Goal: Transaction & Acquisition: Download file/media

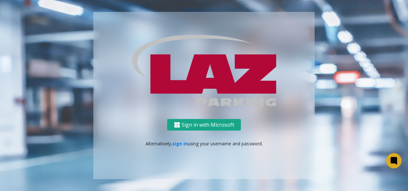
click at [191, 126] on button "Sign in with Microsoft" at bounding box center [204, 125] width 74 height 12
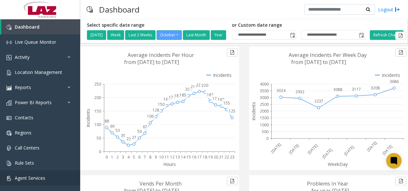
click at [26, 180] on link "Agent Services" at bounding box center [40, 177] width 80 height 15
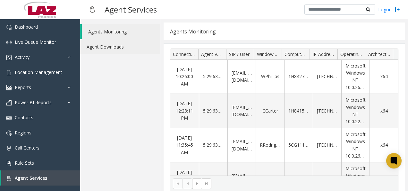
click at [104, 46] on link "Agent Downloads" at bounding box center [120, 46] width 80 height 15
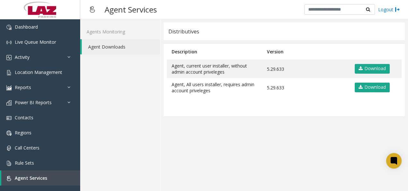
click at [364, 68] on link "Download" at bounding box center [372, 69] width 35 height 10
